Goal: Obtain resource: Download file/media

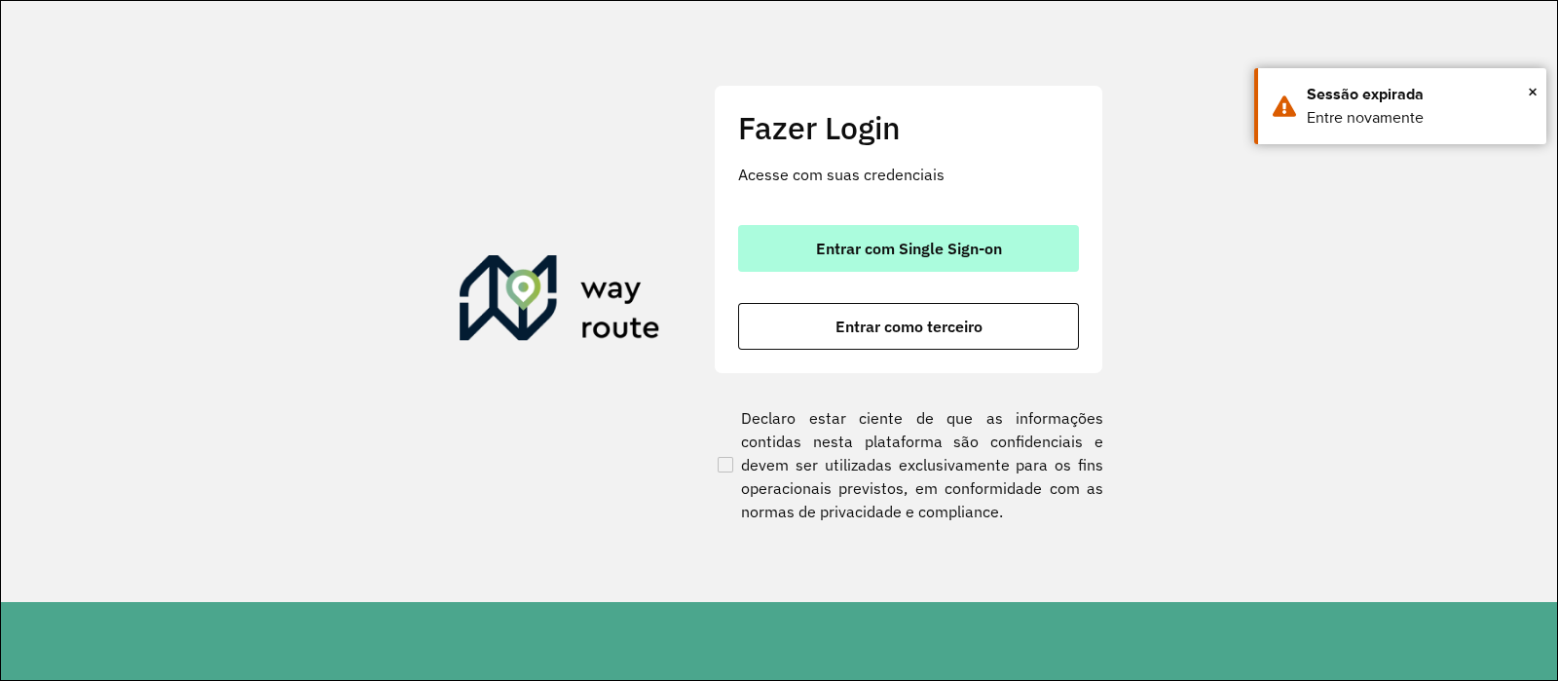
click at [915, 251] on span "Entrar com Single Sign-on" at bounding box center [909, 248] width 186 height 16
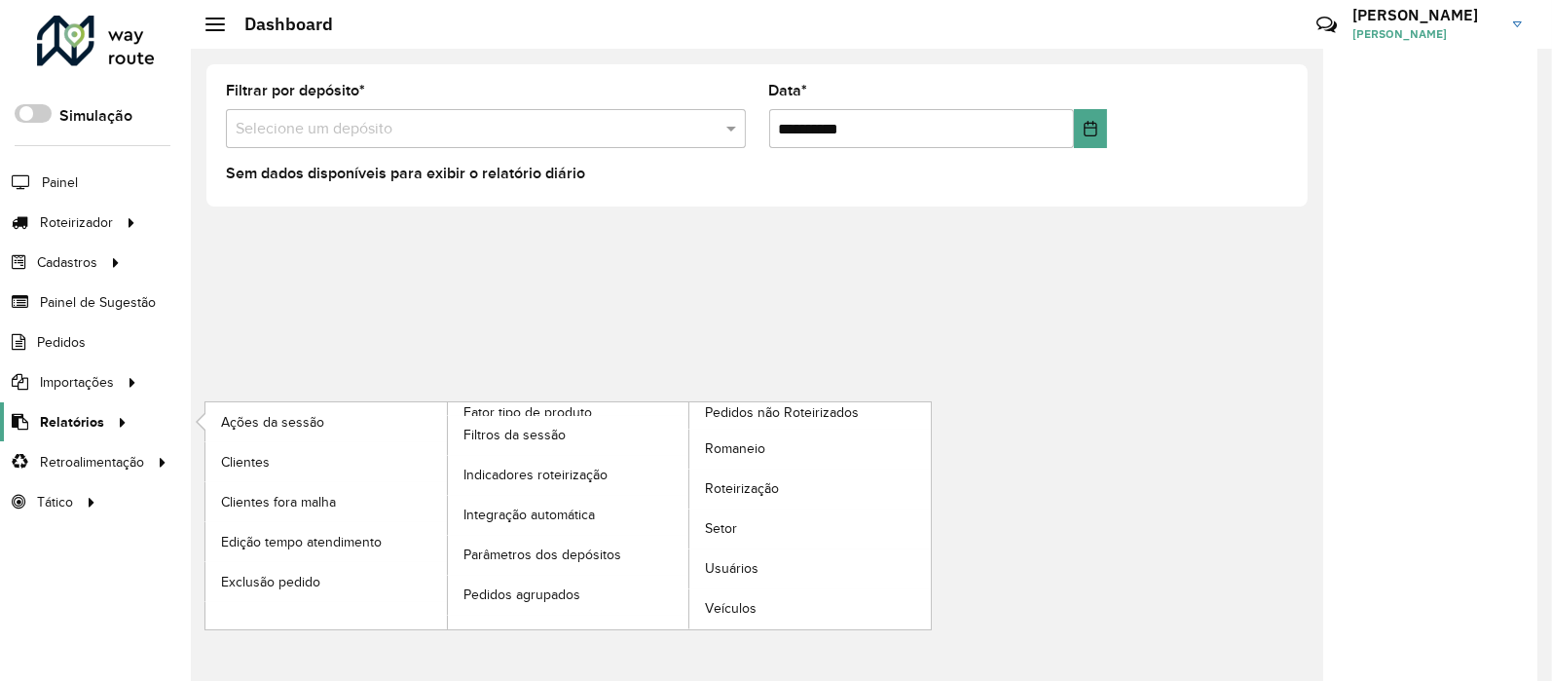
click at [88, 415] on span "Relatórios" at bounding box center [72, 422] width 64 height 20
click at [276, 455] on link "Clientes" at bounding box center [325, 461] width 241 height 39
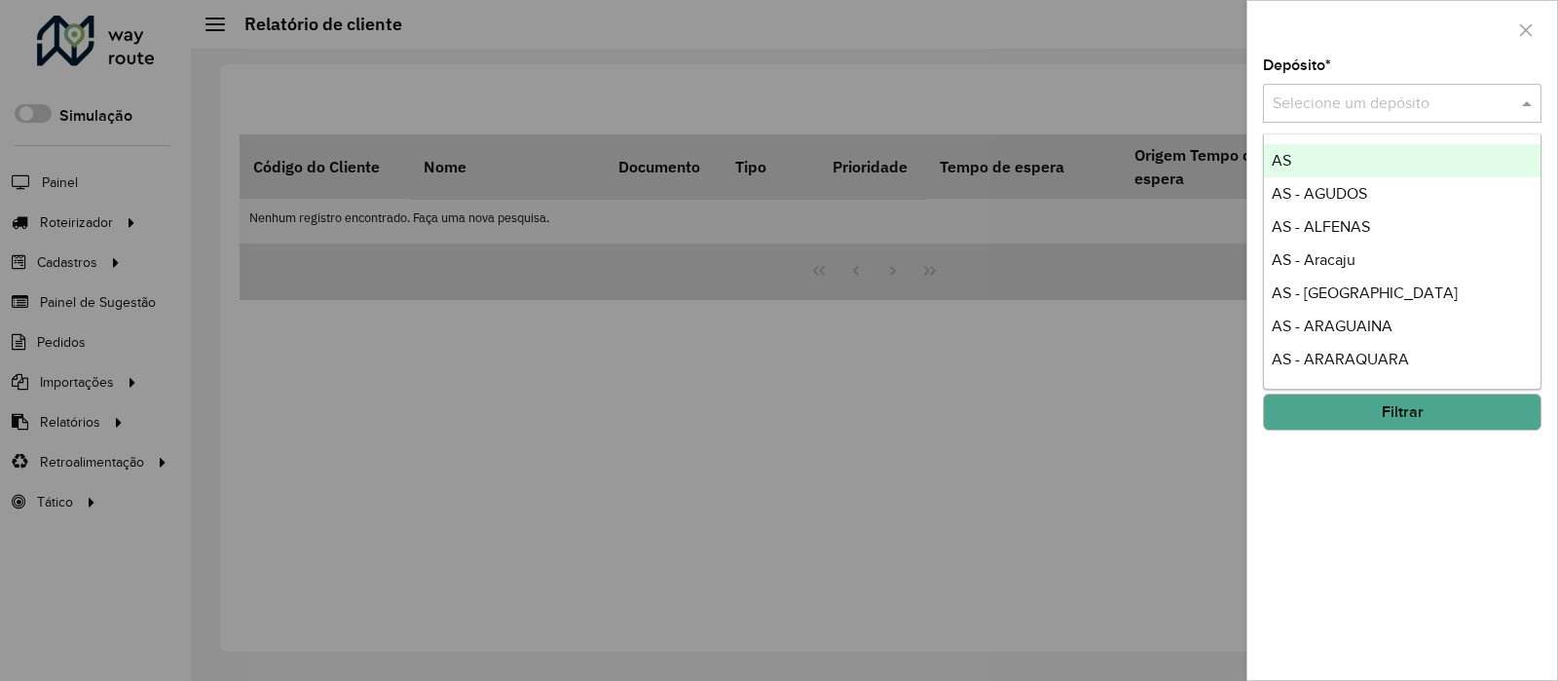
click at [1356, 119] on div "Selecione um depósito" at bounding box center [1402, 103] width 278 height 39
type input "*****"
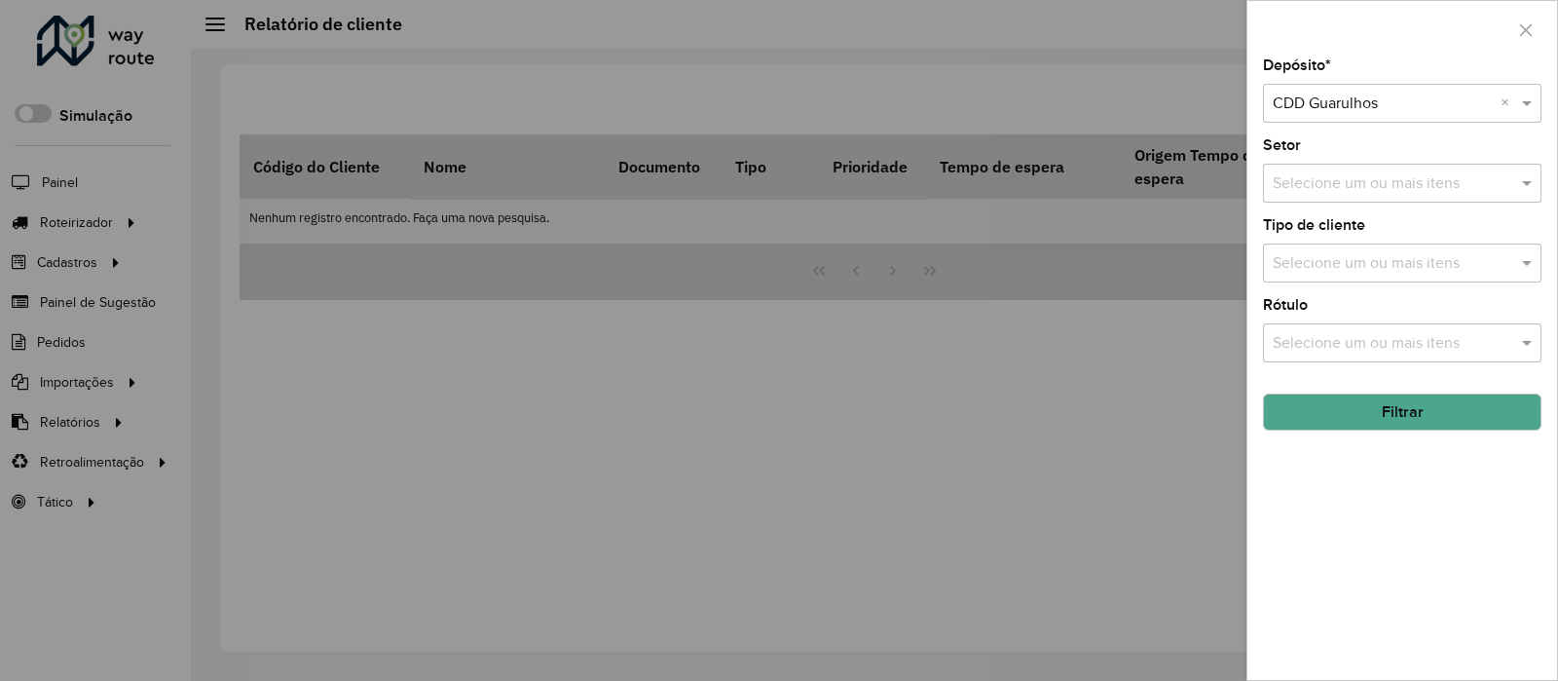
click at [1382, 423] on button "Filtrar" at bounding box center [1402, 411] width 278 height 37
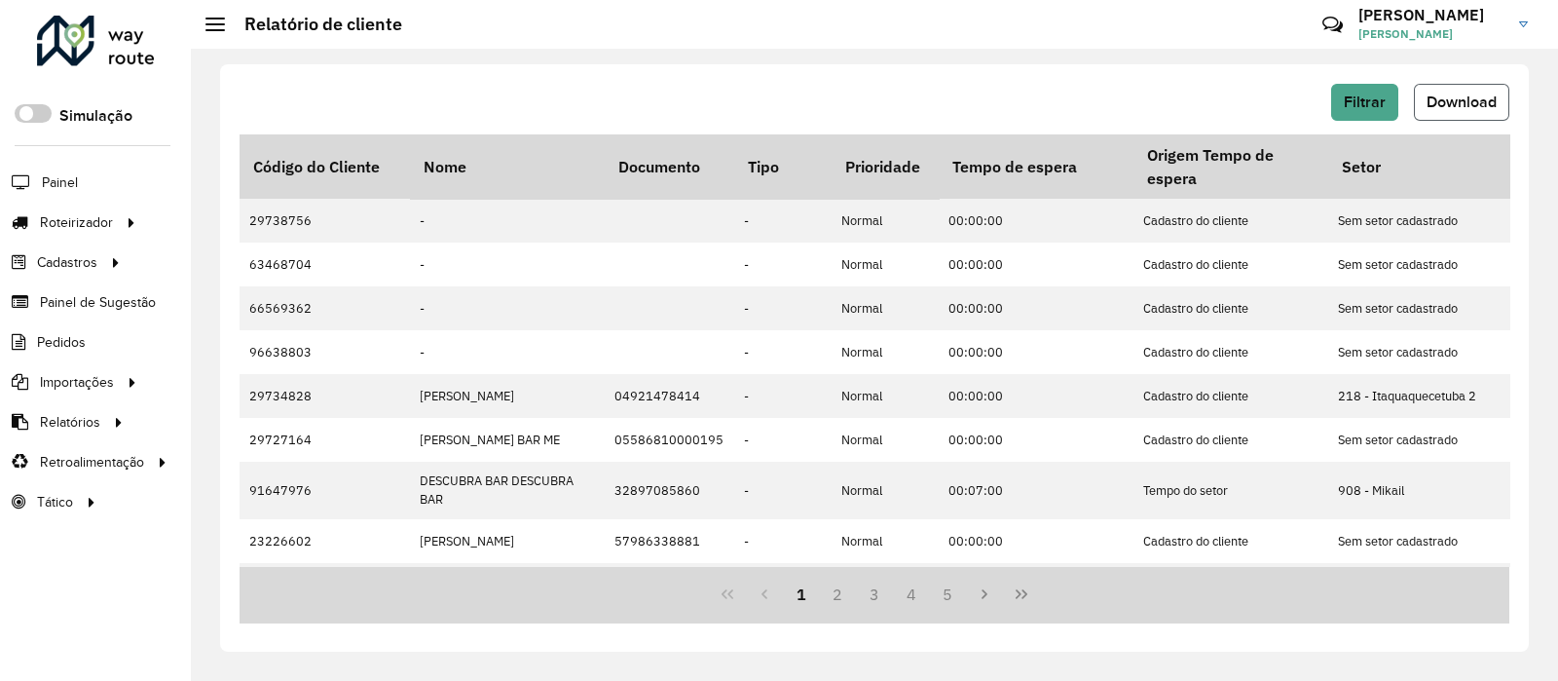
click at [1426, 104] on span "Download" at bounding box center [1461, 101] width 70 height 17
